Goal: Task Accomplishment & Management: Manage account settings

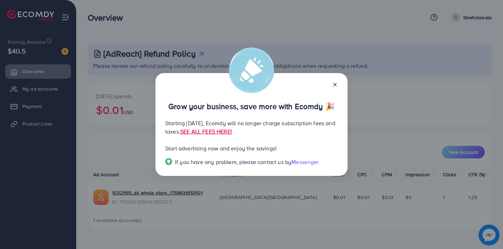
click at [337, 85] on icon at bounding box center [335, 85] width 6 height 6
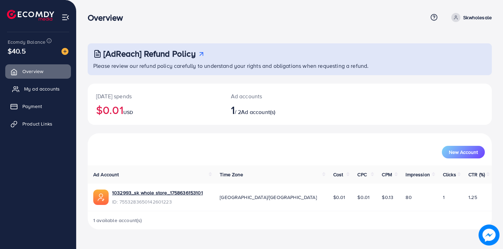
click at [45, 88] on span "My ad accounts" at bounding box center [42, 88] width 36 height 7
